Goal: Task Accomplishment & Management: Manage account settings

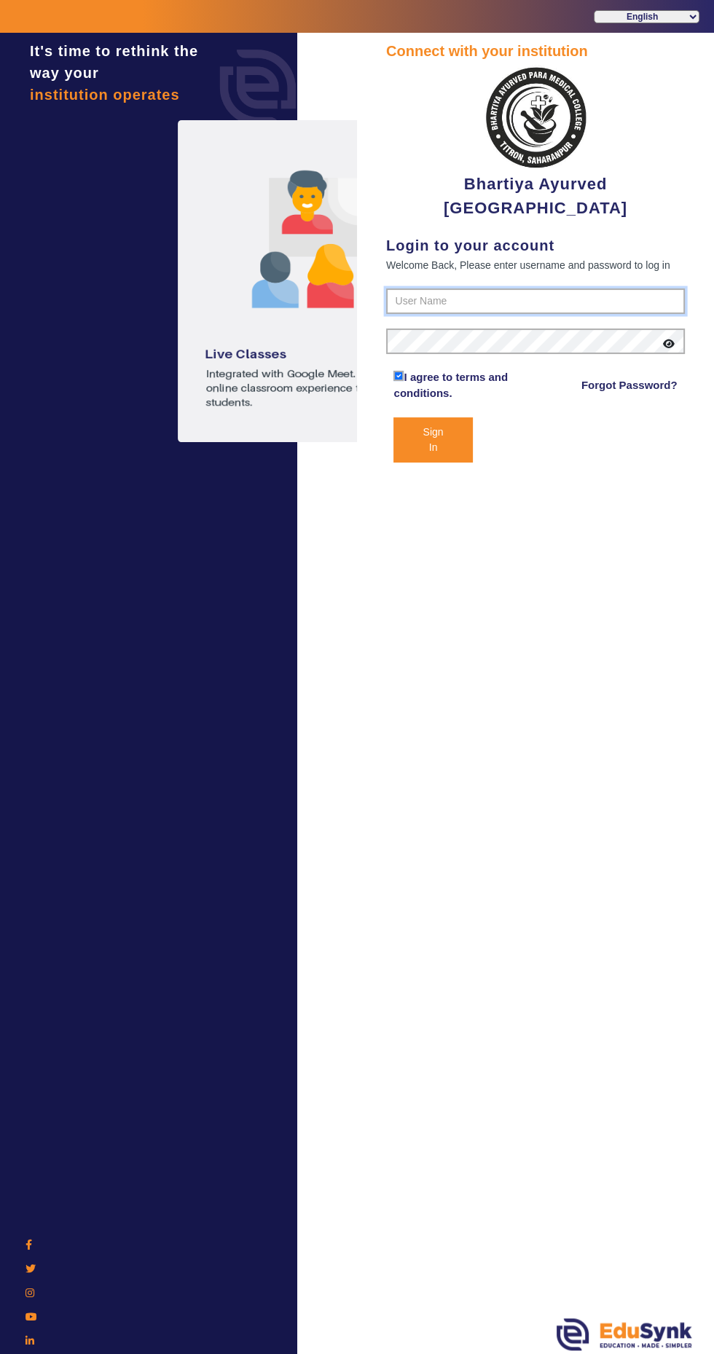
click at [574, 299] on input "text" at bounding box center [535, 302] width 299 height 26
type input "9897274272"
click at [393, 417] on button "Sign In" at bounding box center [432, 439] width 79 height 45
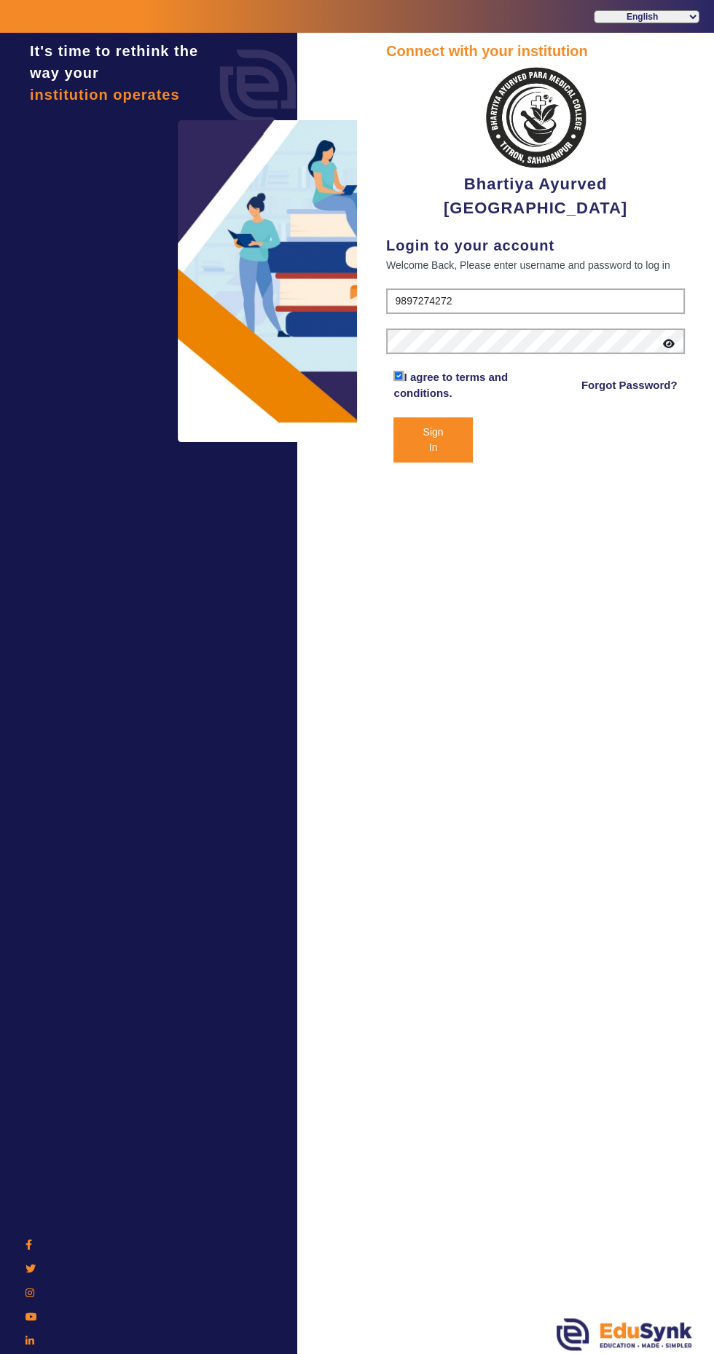
click at [433, 447] on button "Sign In" at bounding box center [432, 439] width 79 height 45
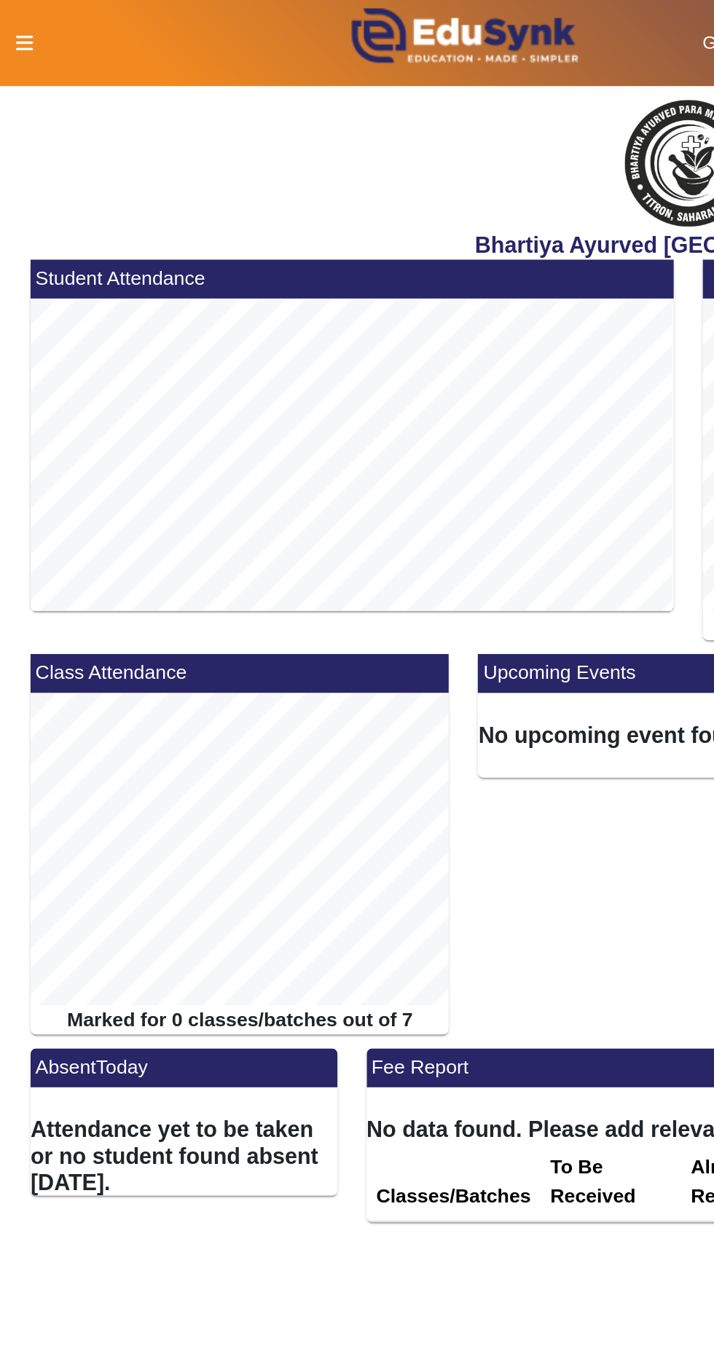
click at [12, 21] on icon at bounding box center [13, 22] width 9 height 10
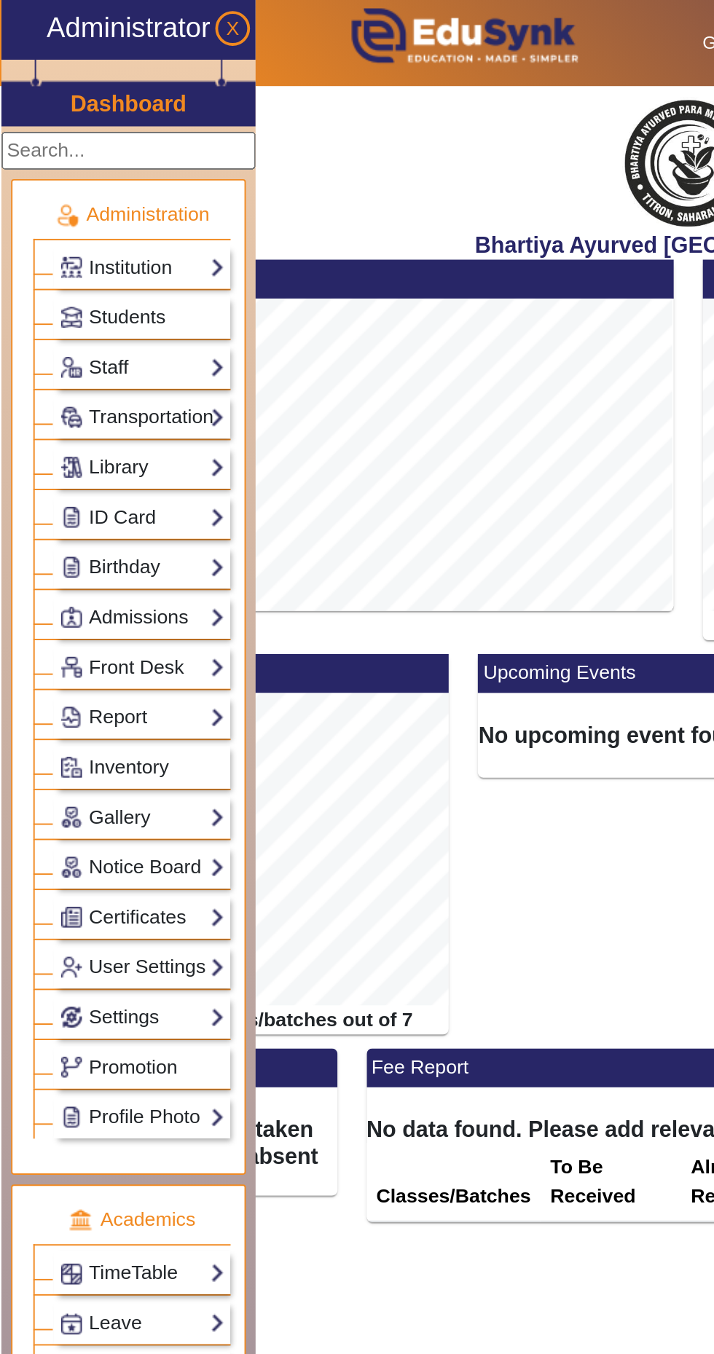
click at [99, 136] on link "Institution" at bounding box center [74, 140] width 87 height 17
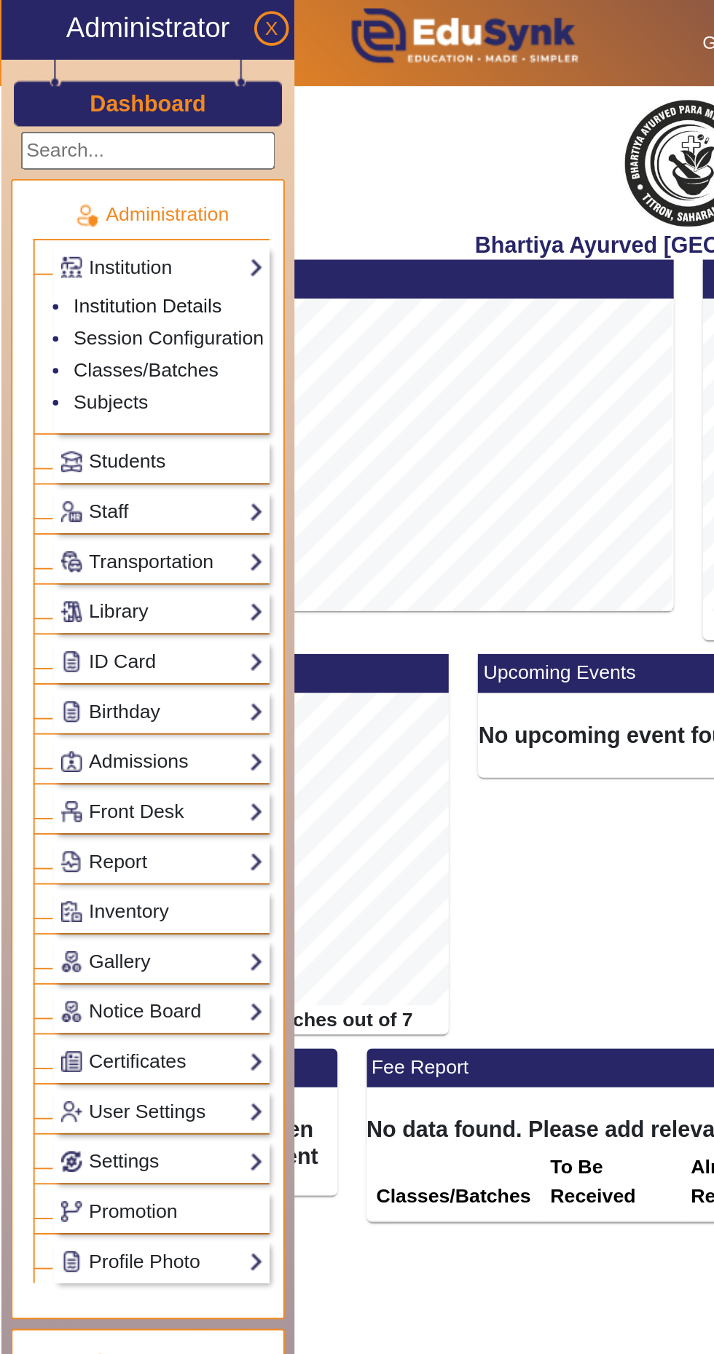
click at [92, 160] on link "Institution Details" at bounding box center [78, 160] width 78 height 12
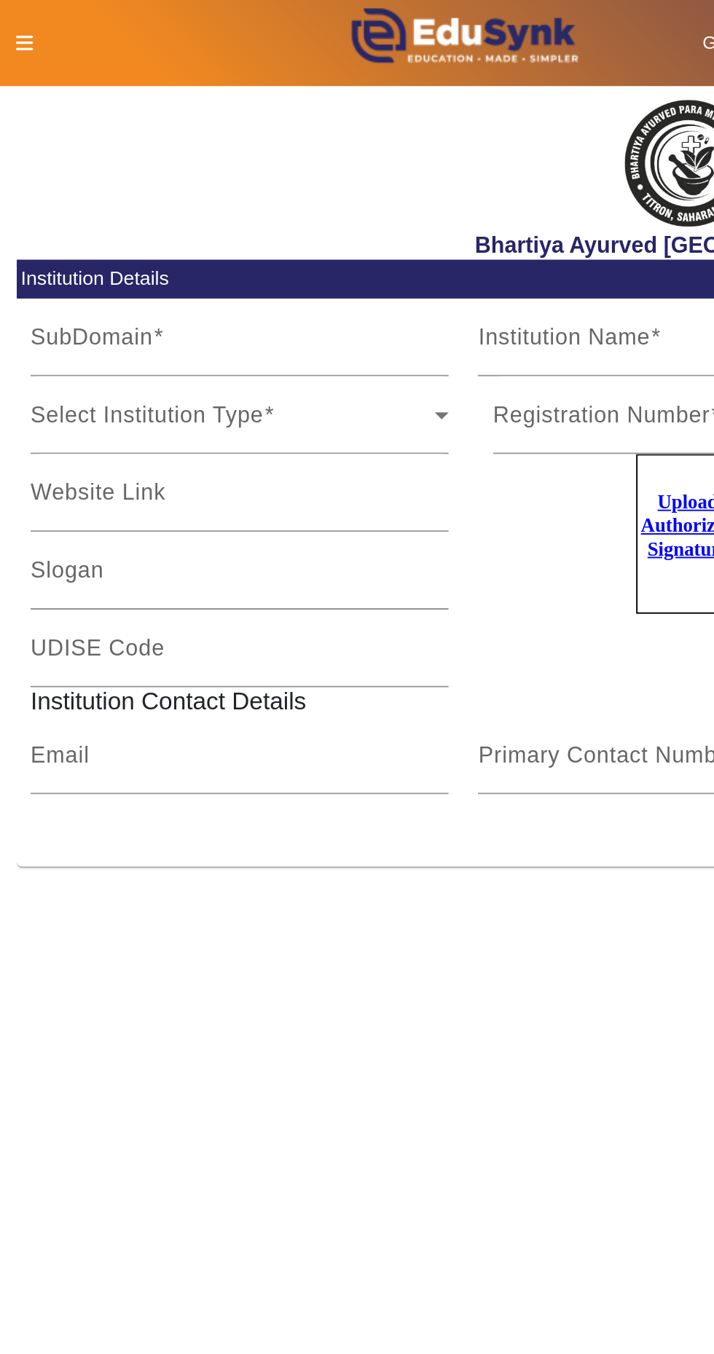
type input "BhartiyaAPMC"
type input "Bhartiya Ayurved [GEOGRAPHIC_DATA]"
type input "NA"
type input "[EMAIL_ADDRESS][DOMAIN_NAME]"
type input "9897274272"
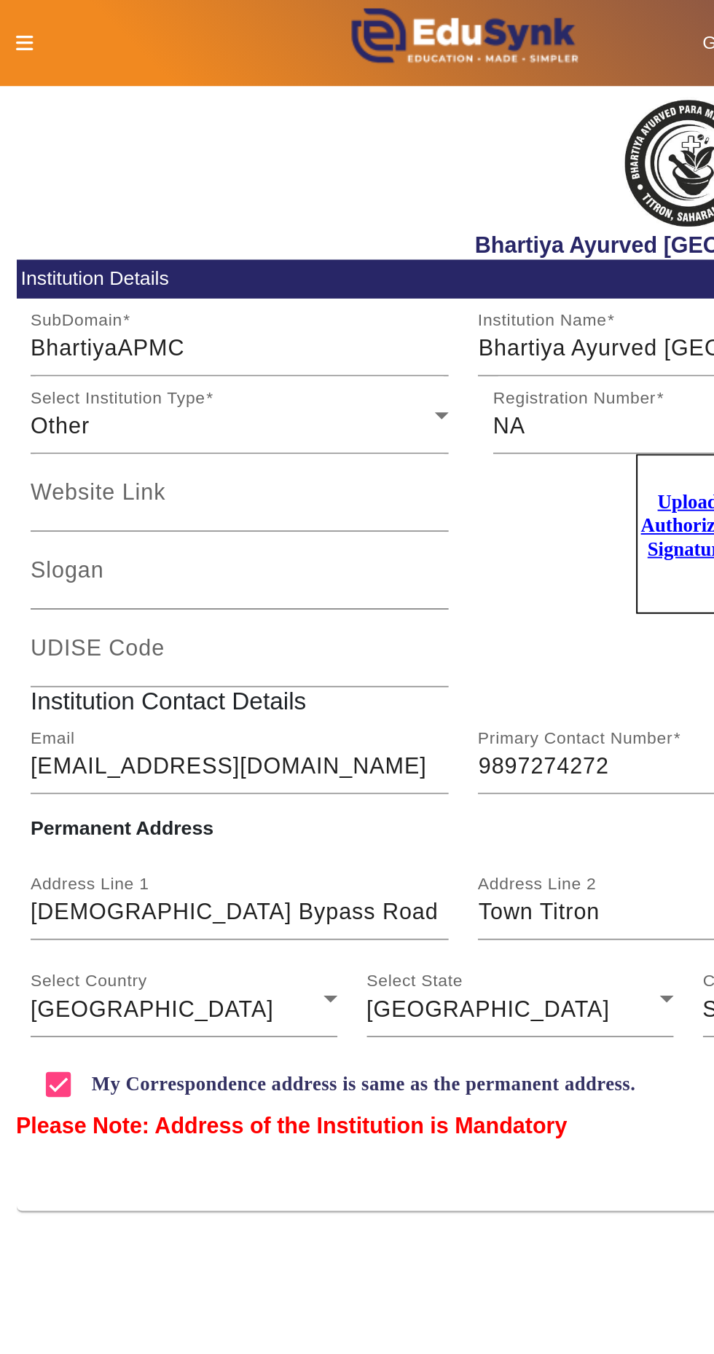
click at [217, 219] on div "Other" at bounding box center [122, 223] width 212 height 17
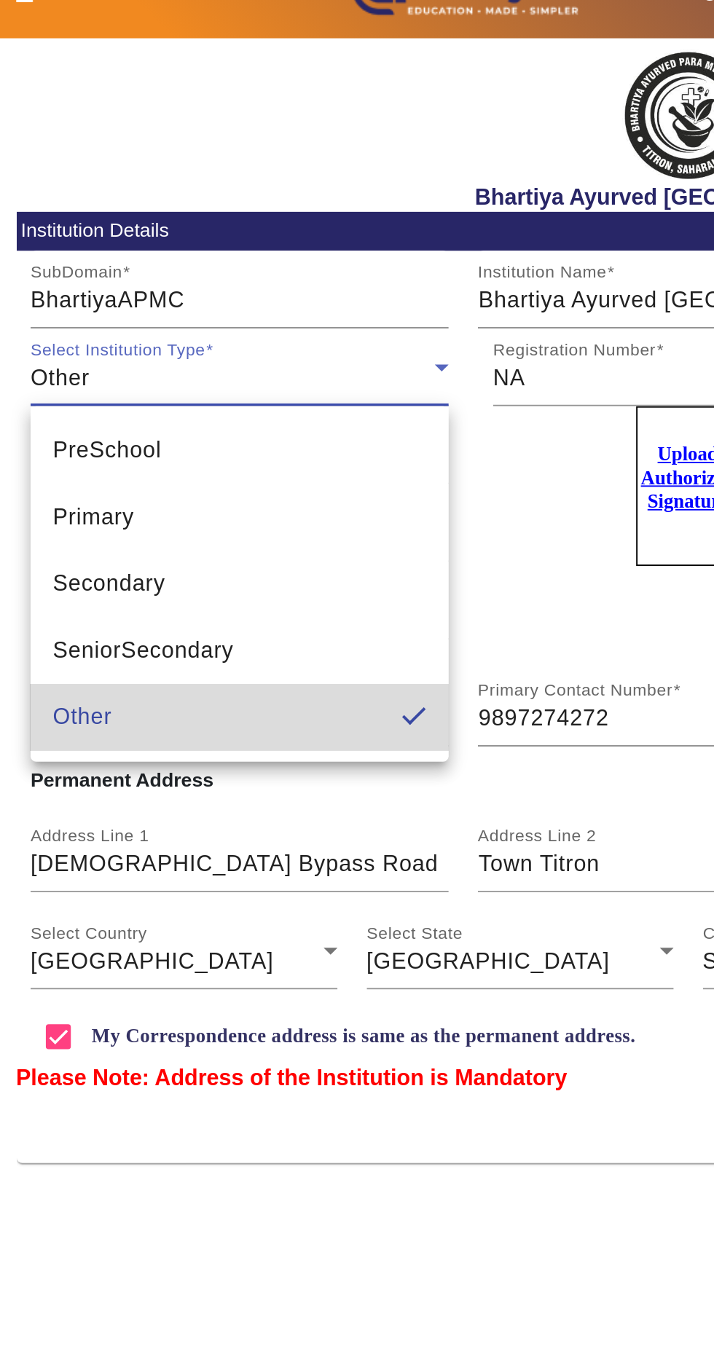
click at [199, 410] on mat-option "Other" at bounding box center [125, 401] width 219 height 35
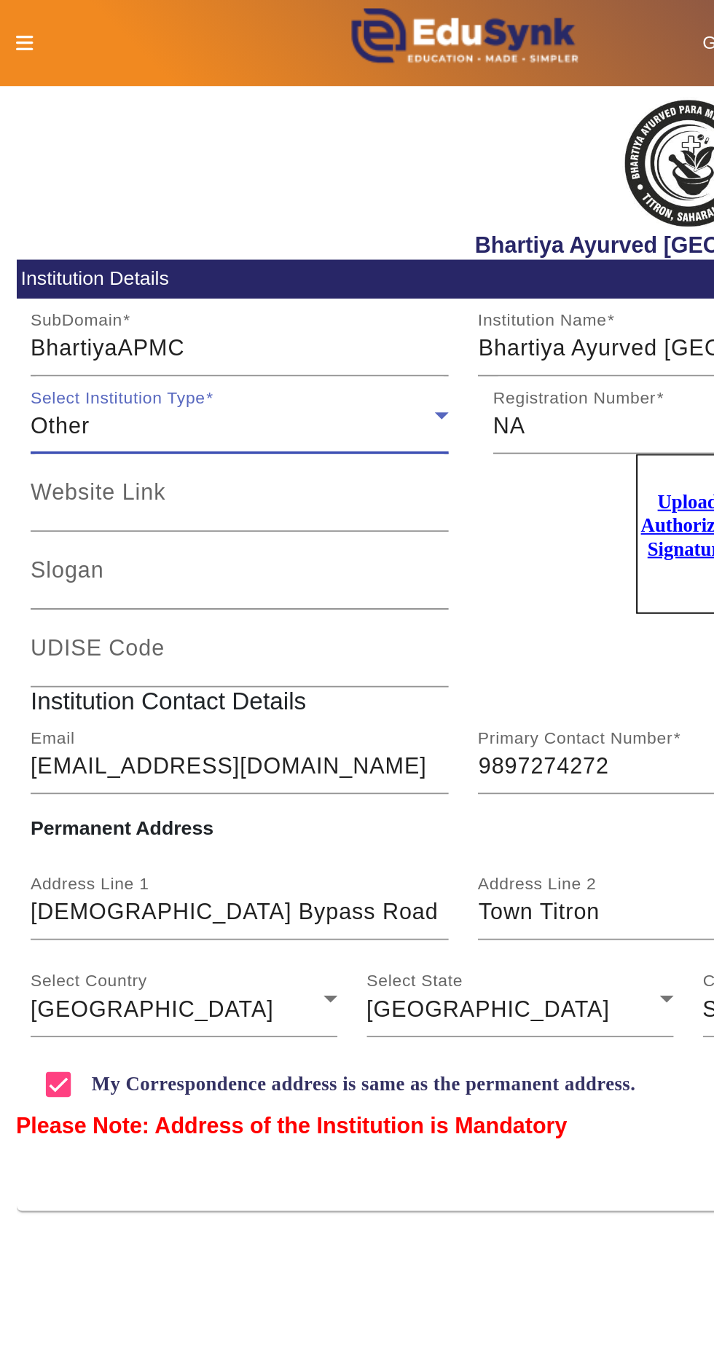
click at [12, 22] on icon at bounding box center [13, 22] width 9 height 10
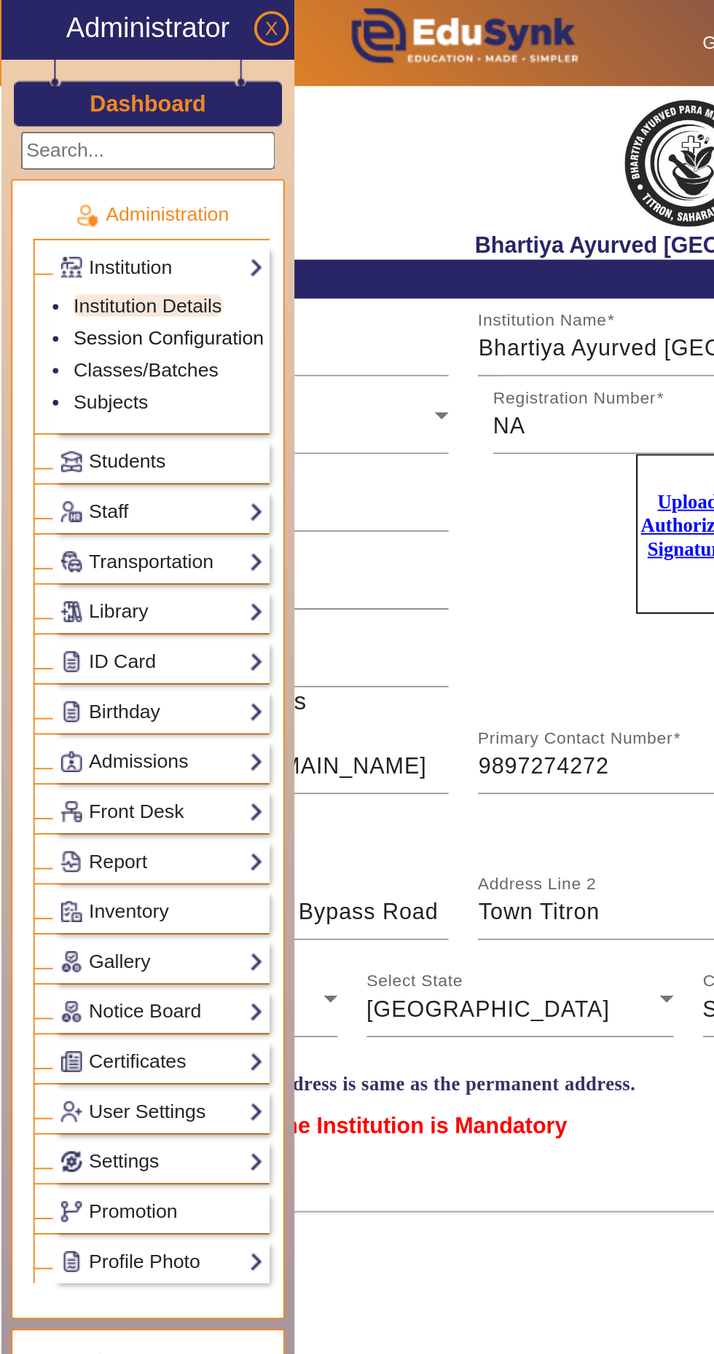
click at [112, 173] on link "Session Configuration" at bounding box center [89, 177] width 100 height 12
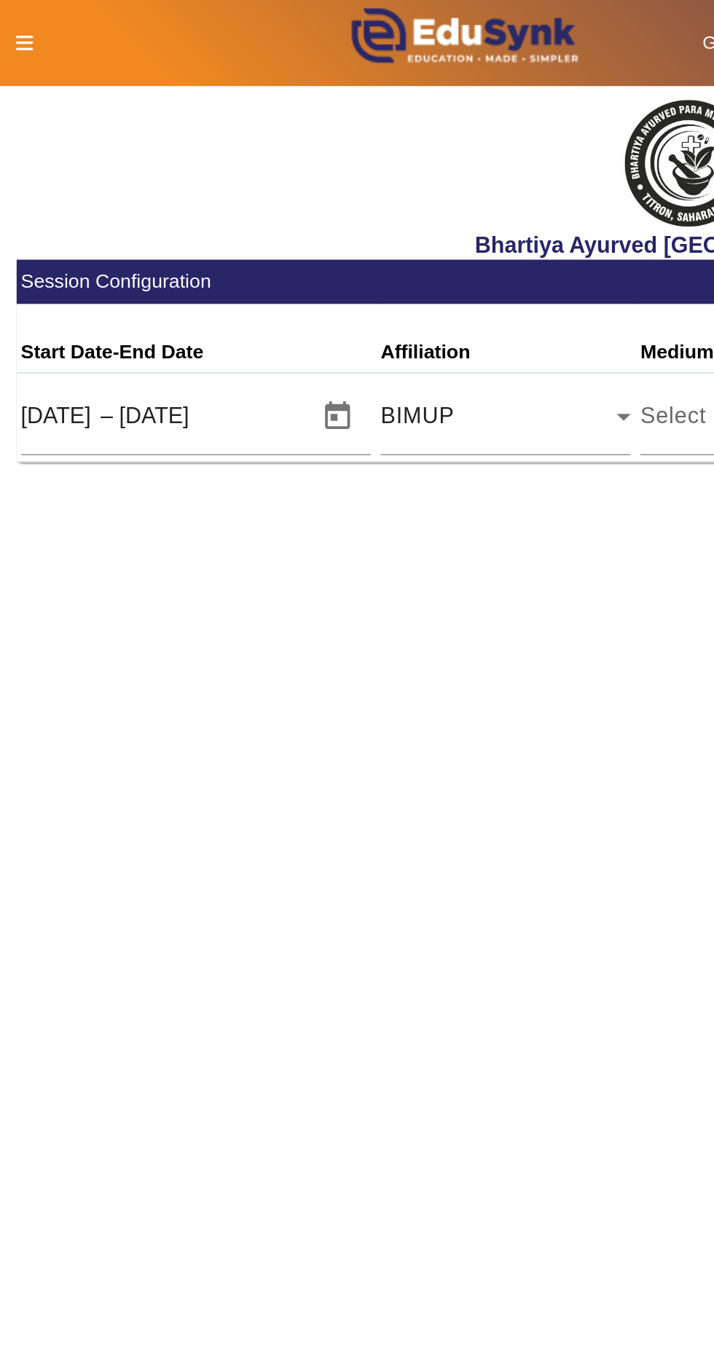
click at [10, 23] on icon at bounding box center [13, 22] width 9 height 10
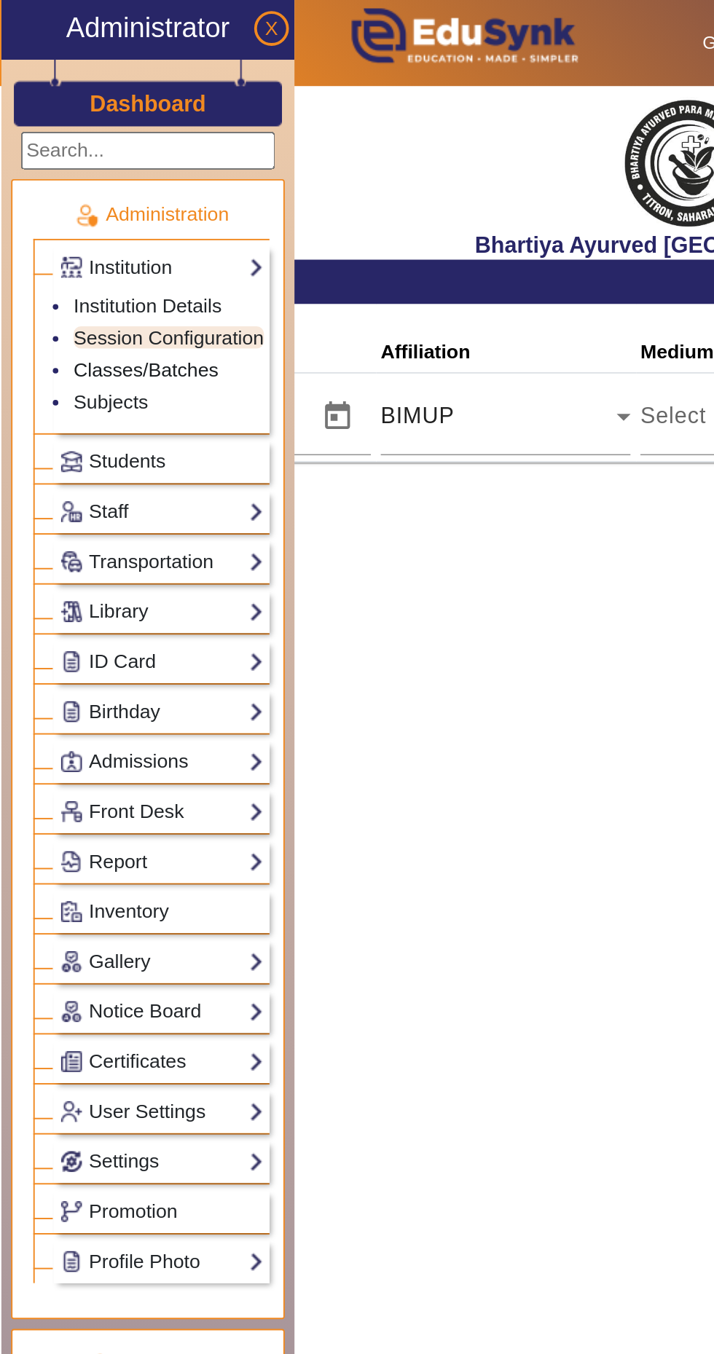
click at [96, 193] on link "Classes/Batches" at bounding box center [77, 194] width 76 height 12
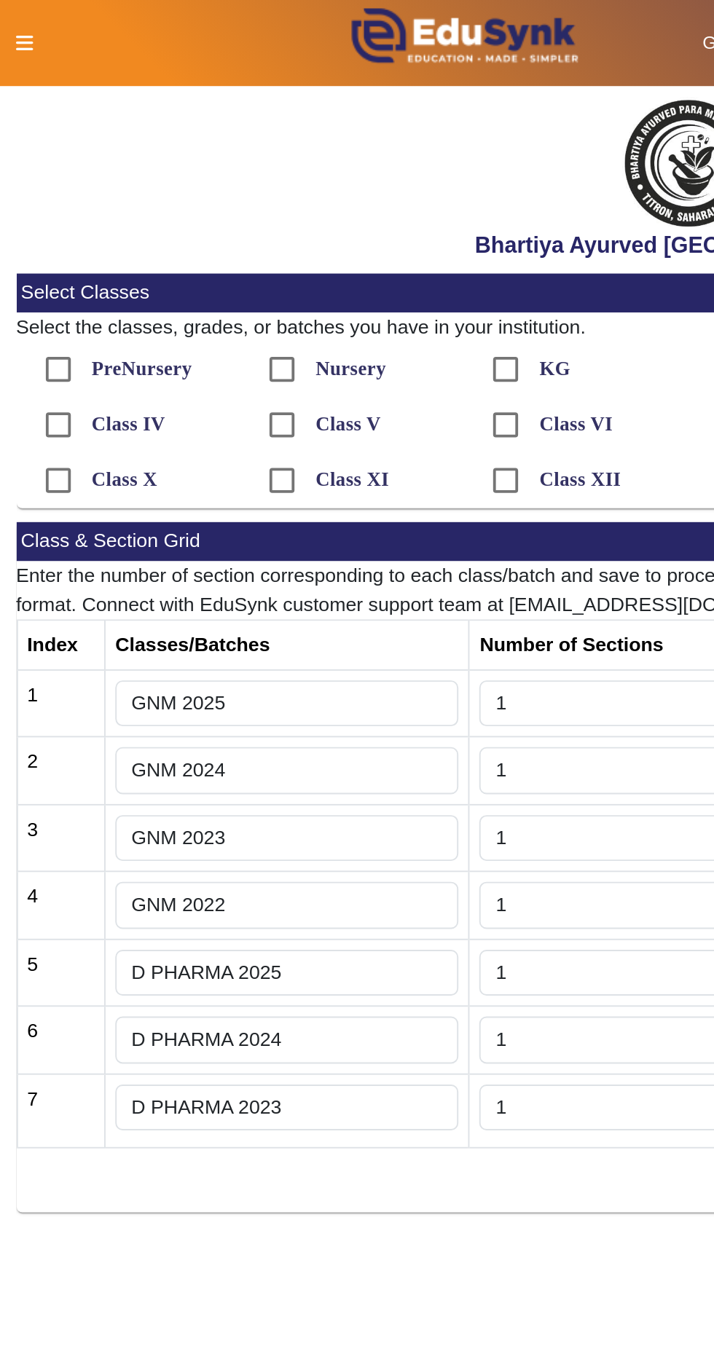
click at [12, 19] on icon at bounding box center [13, 22] width 9 height 10
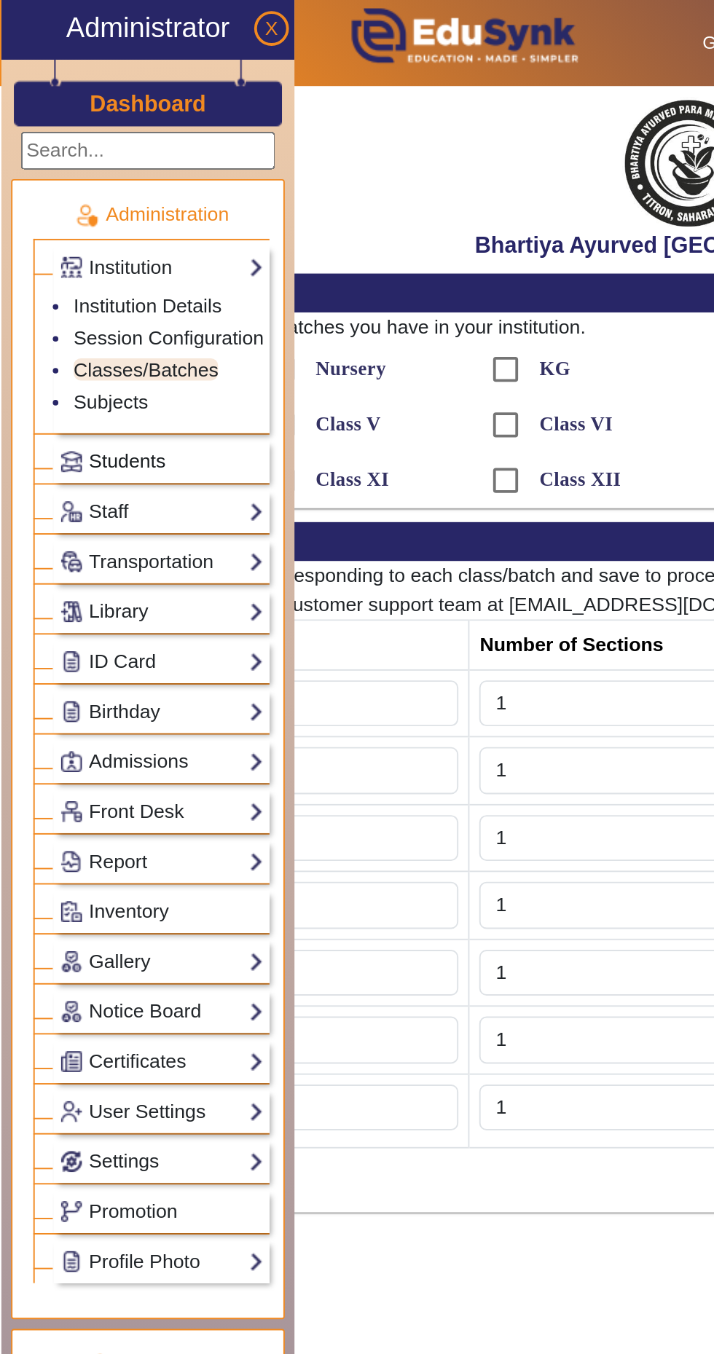
click at [118, 237] on link "Students" at bounding box center [84, 242] width 107 height 17
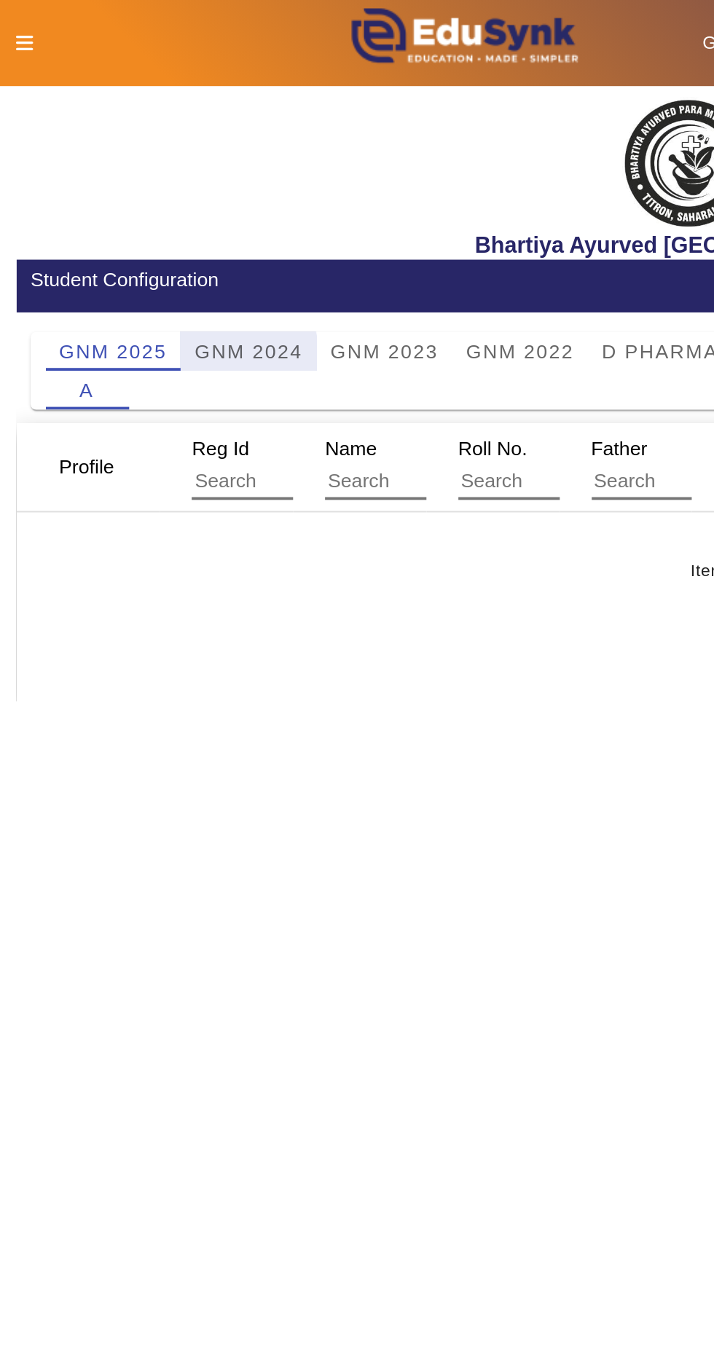
click at [117, 187] on span "GNM 2024" at bounding box center [130, 184] width 57 height 10
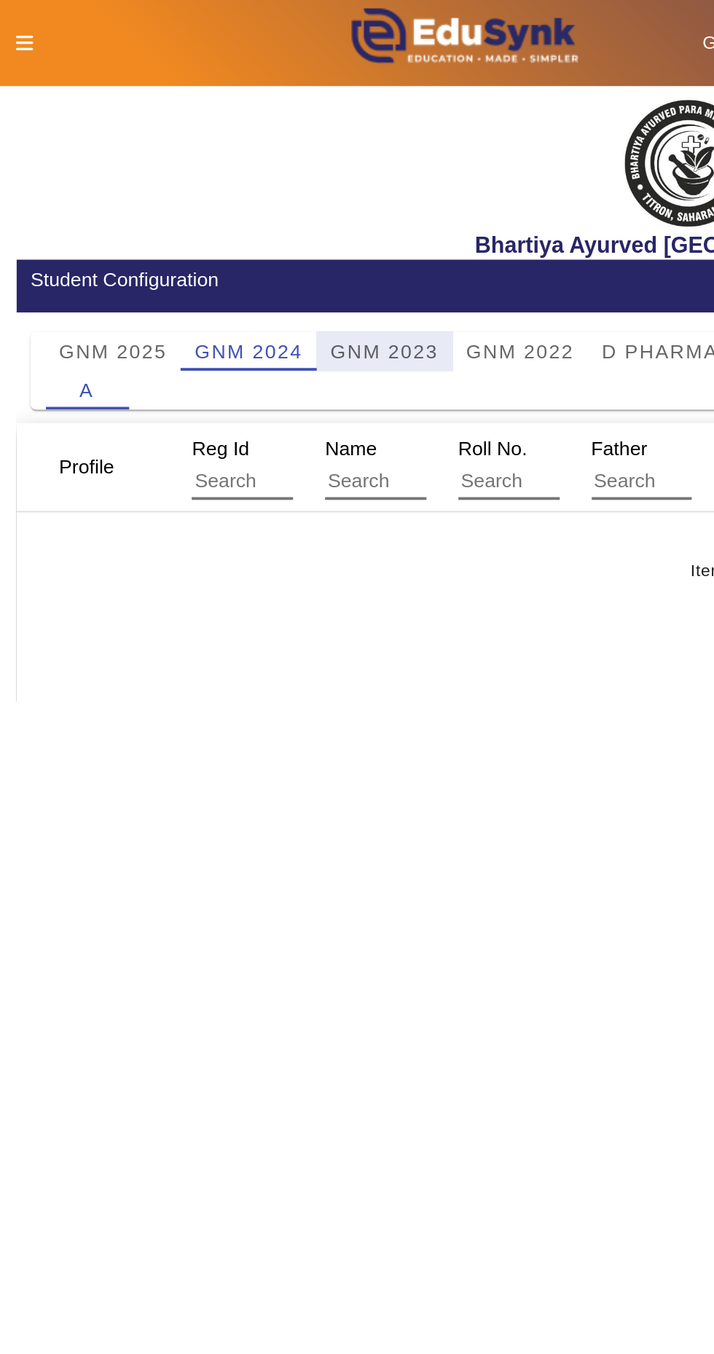
click at [208, 187] on span "GNM 2023" at bounding box center [201, 184] width 57 height 10
click at [281, 181] on span "GNM 2022" at bounding box center [273, 184] width 57 height 10
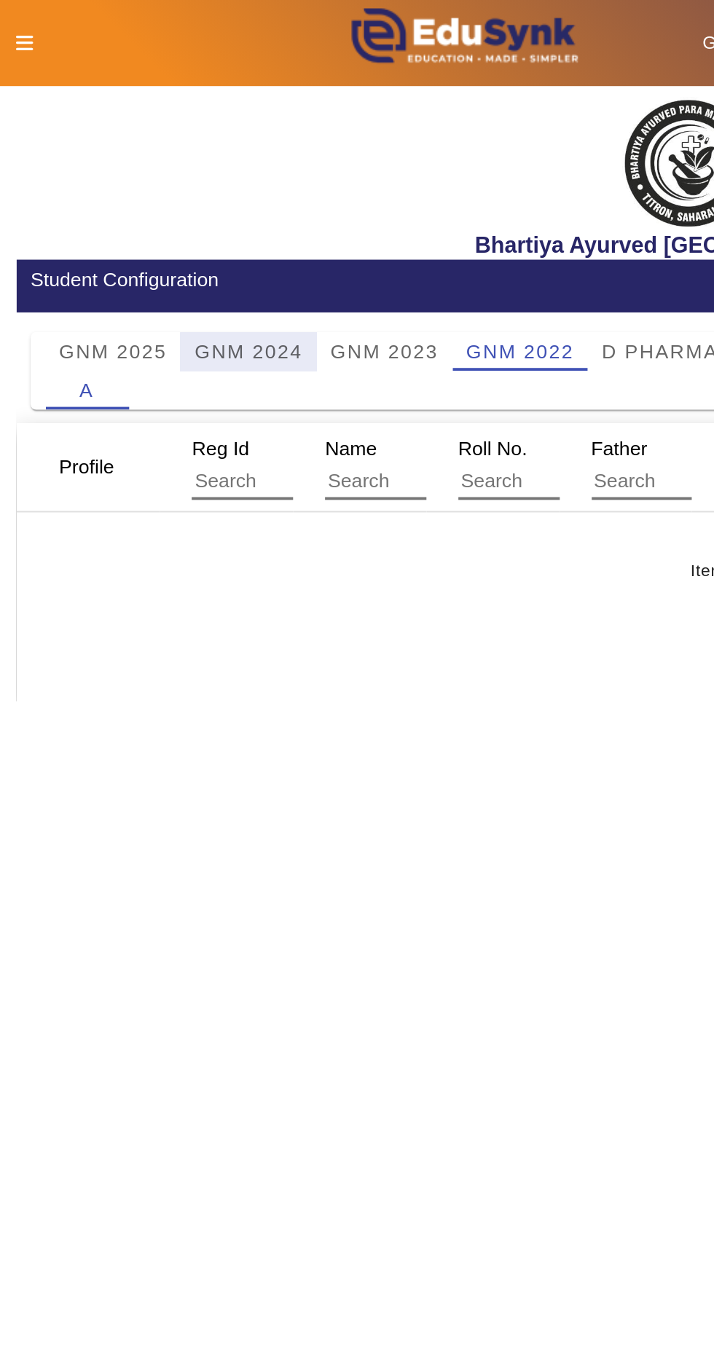
click at [130, 183] on span "GNM 2024" at bounding box center [130, 184] width 57 height 10
